Goal: Task Accomplishment & Management: Use online tool/utility

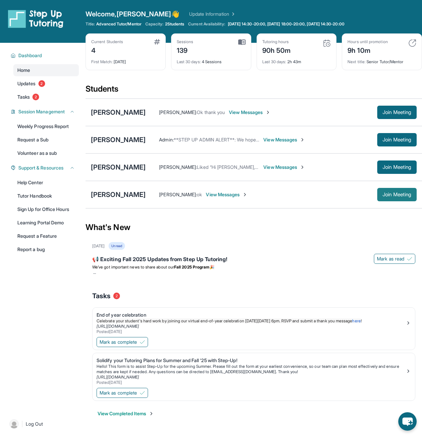
click at [405, 196] on span "Join Meeting" at bounding box center [397, 195] width 29 height 4
click at [392, 190] on button "Join Meeting" at bounding box center [396, 194] width 39 height 13
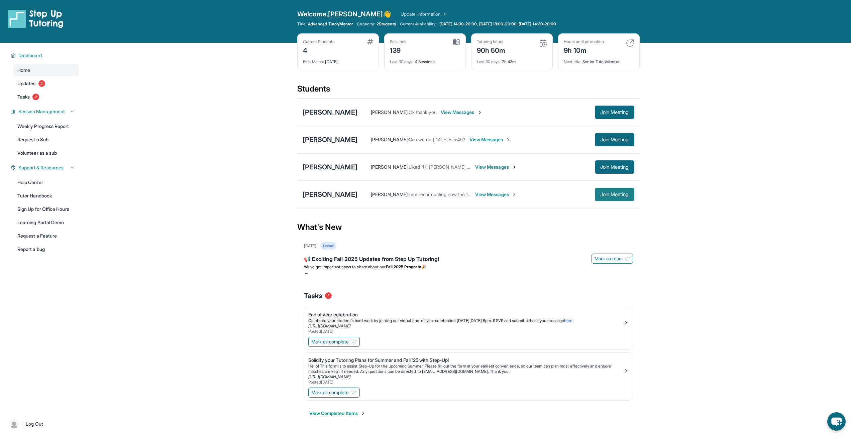
click at [608, 194] on span "Join Meeting" at bounding box center [614, 195] width 29 height 4
click at [329, 139] on div "[PERSON_NAME]" at bounding box center [330, 139] width 55 height 9
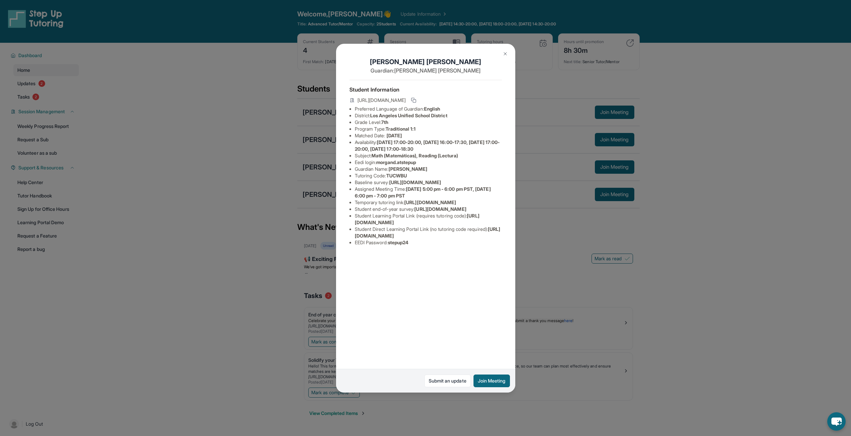
click at [519, 181] on div "[PERSON_NAME] Guardian: [PERSON_NAME] Student Information [URL][DOMAIN_NAME] Pr…" at bounding box center [425, 218] width 851 height 436
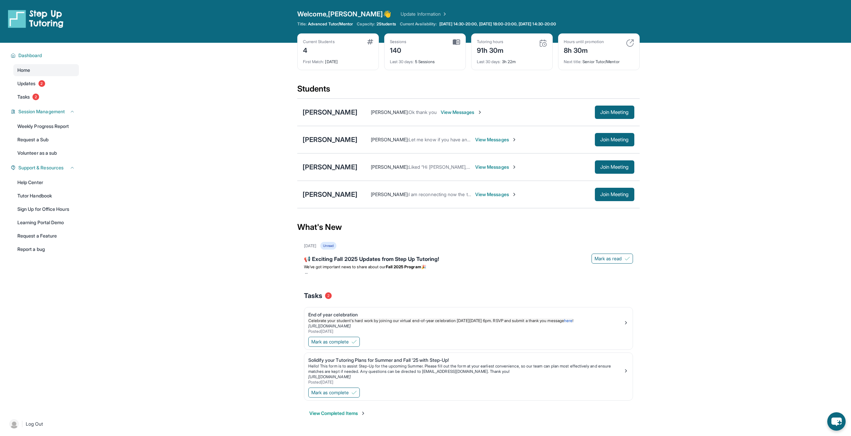
click at [742, 307] on main "Current Students 4 First Match : [DATE] Sessions 140 Last 30 days : 5 Sessions …" at bounding box center [468, 238] width 765 height 390
click at [600, 138] on span "Join Meeting" at bounding box center [614, 140] width 29 height 4
click at [324, 139] on div "[PERSON_NAME]" at bounding box center [330, 139] width 55 height 9
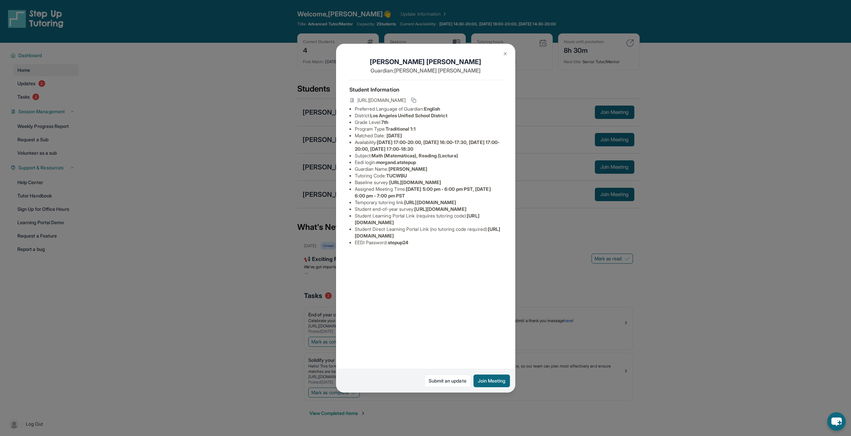
click at [504, 54] on img at bounding box center [504, 53] width 5 height 5
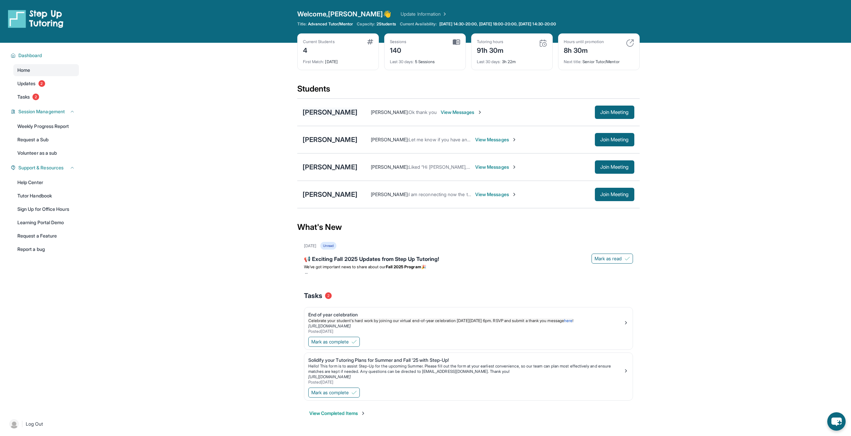
click at [331, 115] on div "[PERSON_NAME]" at bounding box center [330, 112] width 55 height 9
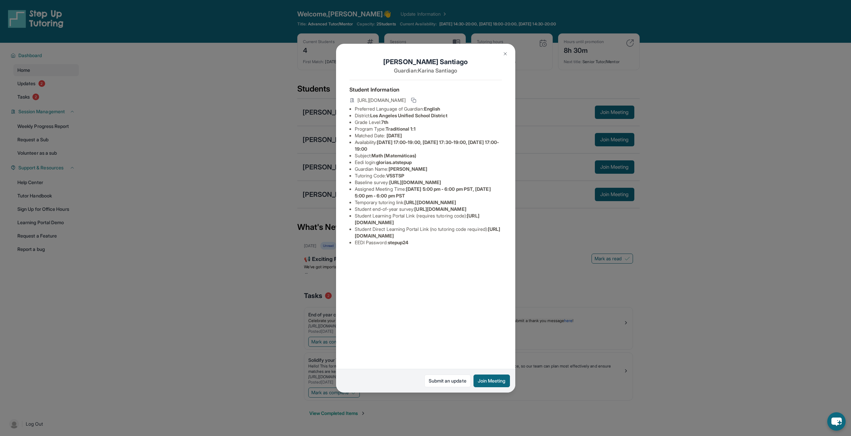
click at [506, 57] on button at bounding box center [504, 53] width 13 height 13
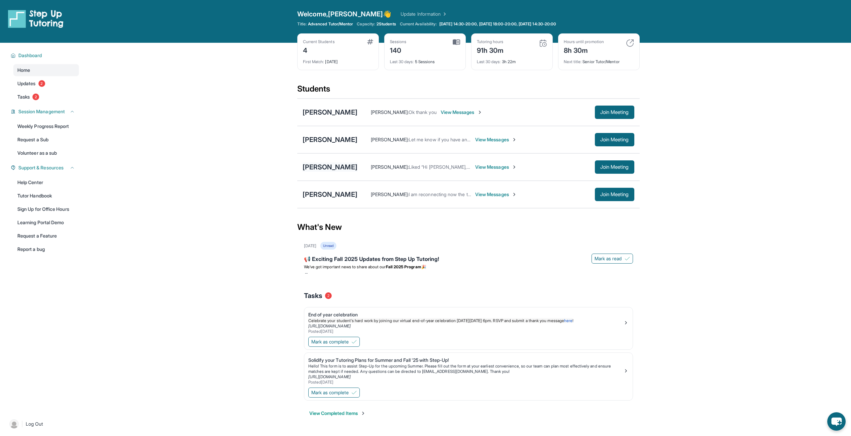
click at [331, 168] on div "[PERSON_NAME]" at bounding box center [330, 166] width 55 height 9
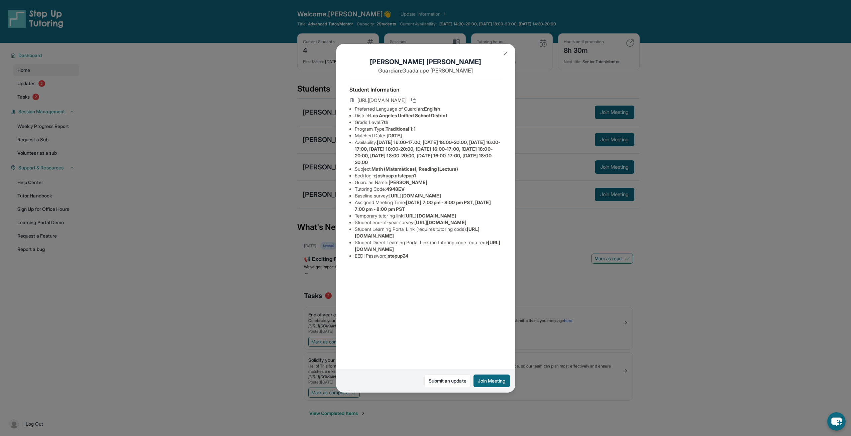
click at [502, 52] on img at bounding box center [504, 53] width 5 height 5
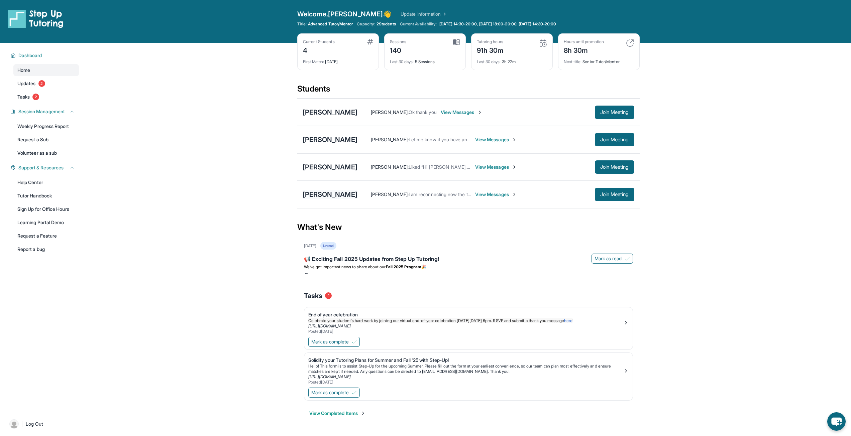
click at [325, 192] on div "[PERSON_NAME]" at bounding box center [330, 194] width 55 height 9
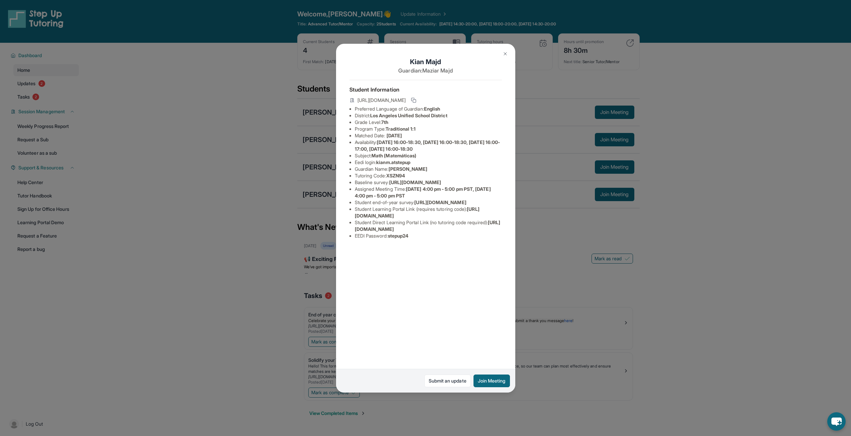
click at [504, 54] on img at bounding box center [504, 53] width 5 height 5
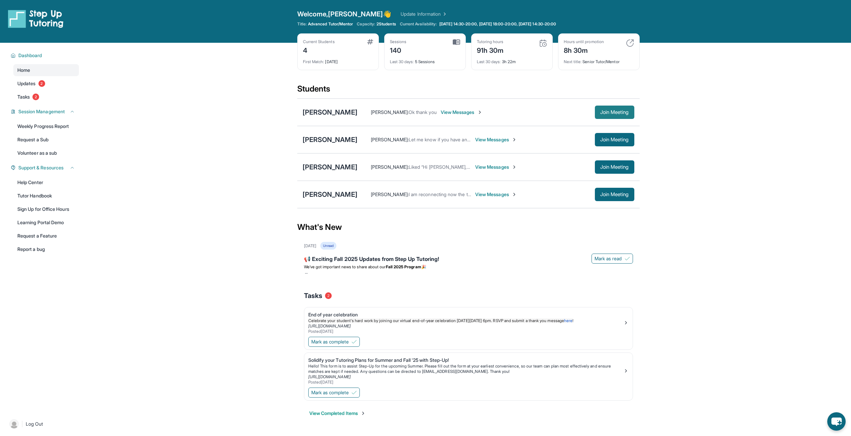
click at [600, 114] on span "Join Meeting" at bounding box center [614, 112] width 29 height 4
click at [602, 168] on span "Join Meeting" at bounding box center [614, 167] width 29 height 4
click at [334, 141] on div "[PERSON_NAME]" at bounding box center [330, 139] width 55 height 9
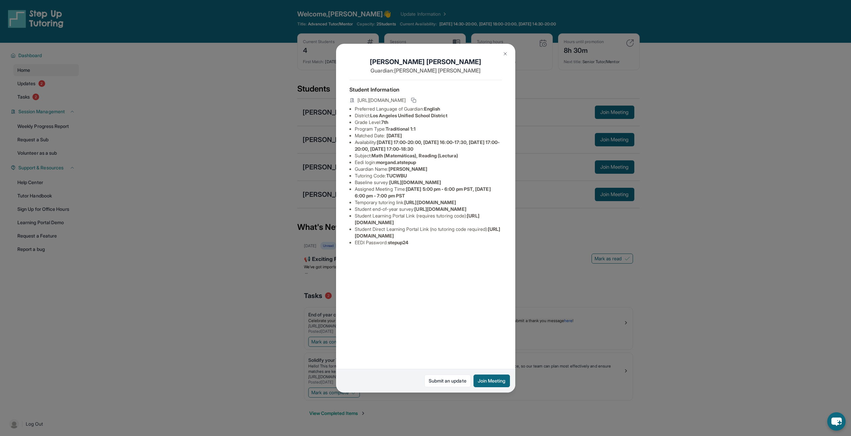
scroll to position [0, 237]
drag, startPoint x: 354, startPoint y: 190, endPoint x: 492, endPoint y: 202, distance: 139.0
click at [492, 202] on div "[PERSON_NAME] Guardian: [PERSON_NAME] Student Information [URL][DOMAIN_NAME] Pr…" at bounding box center [425, 218] width 179 height 349
copy span "[URL][DOMAIN_NAME]"
click at [230, 170] on div "[PERSON_NAME] Guardian: [PERSON_NAME] Student Information [URL][DOMAIN_NAME] Pr…" at bounding box center [425, 218] width 851 height 436
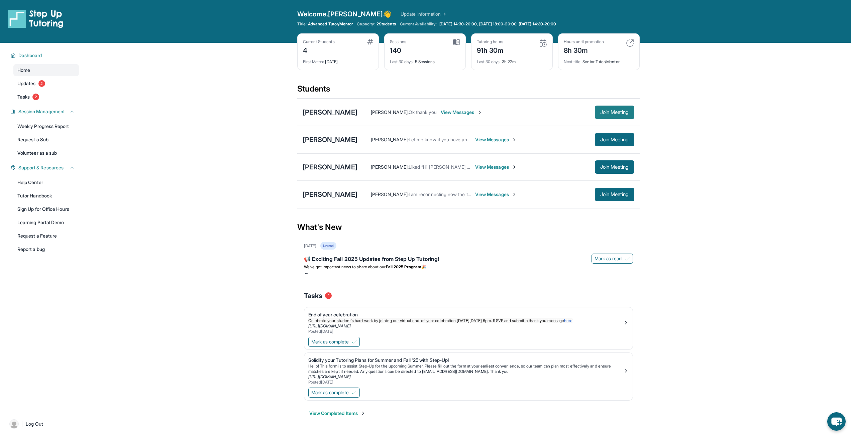
click at [600, 112] on span "Join Meeting" at bounding box center [614, 112] width 29 height 4
click at [328, 113] on div "[PERSON_NAME]" at bounding box center [330, 112] width 55 height 9
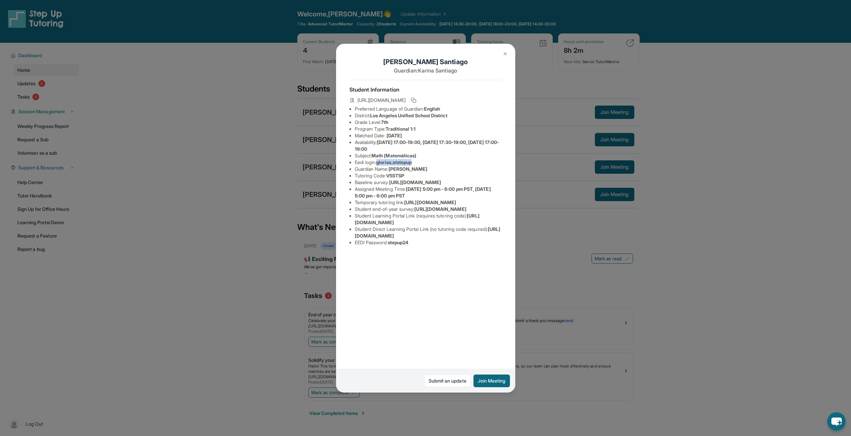
drag, startPoint x: 380, startPoint y: 163, endPoint x: 416, endPoint y: 164, distance: 36.1
click at [412, 164] on span "glorias.atstepup" at bounding box center [393, 162] width 35 height 6
copy span "glorias.atstepup"
click at [409, 205] on span "[URL][DOMAIN_NAME]" at bounding box center [430, 203] width 52 height 6
drag, startPoint x: 392, startPoint y: 303, endPoint x: 412, endPoint y: 305, distance: 20.1
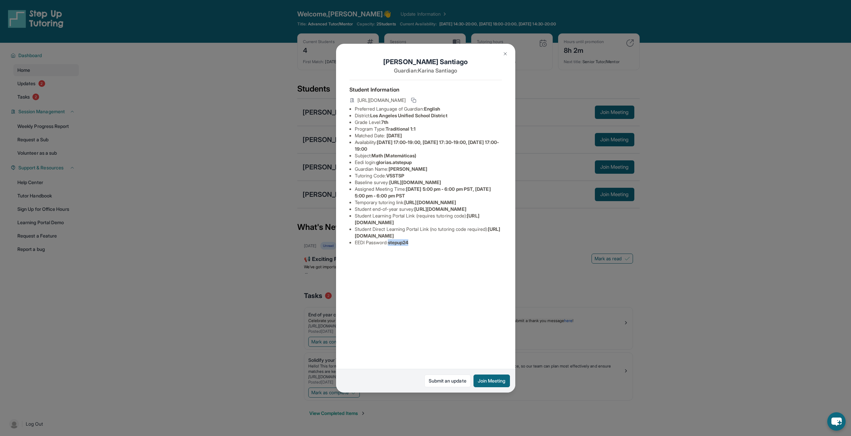
click at [409, 245] on span "stepup24" at bounding box center [398, 243] width 21 height 6
copy span "stepup24"
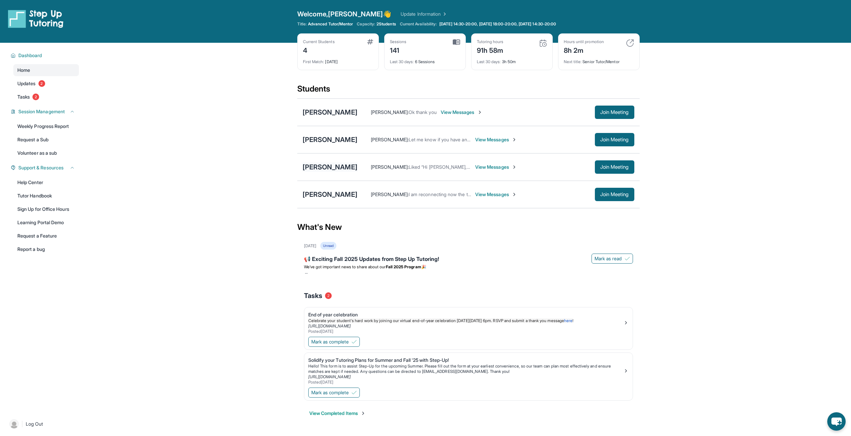
click at [344, 165] on div "[PERSON_NAME]" at bounding box center [330, 166] width 55 height 9
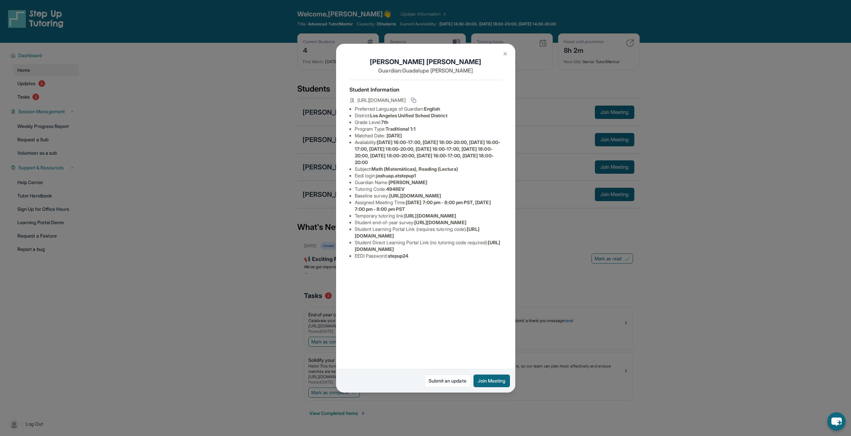
click at [306, 170] on div "Joshua Padilla Guardian: Guadalupe Padilla Student Information https://student-…" at bounding box center [425, 218] width 851 height 436
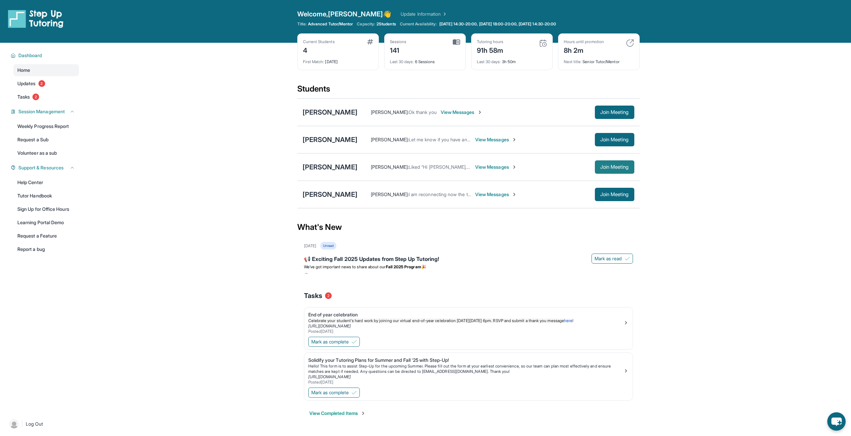
click at [608, 161] on button "Join Meeting" at bounding box center [614, 166] width 39 height 13
